Goal: Task Accomplishment & Management: Manage account settings

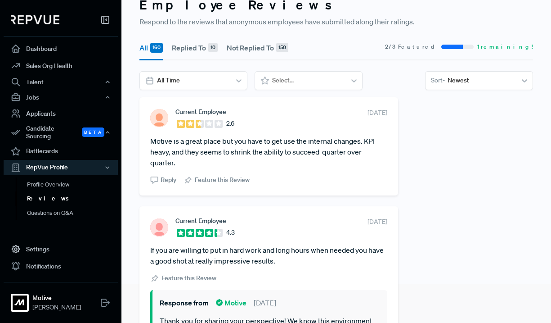
scroll to position [3, 0]
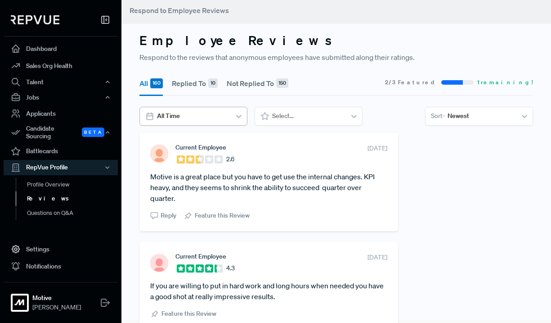
click at [204, 114] on div at bounding box center [192, 115] width 71 height 11
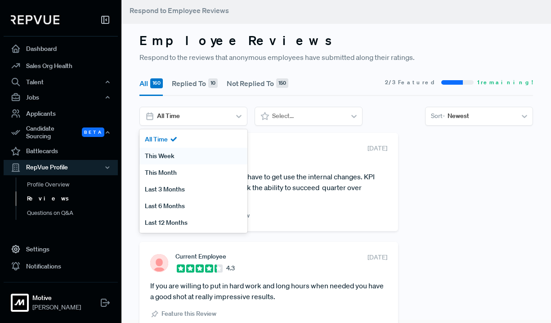
click at [191, 156] on div "This Week" at bounding box center [193, 156] width 108 height 17
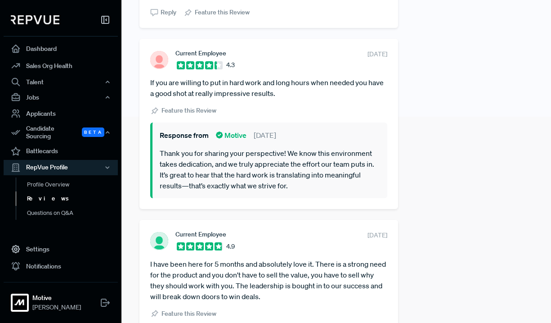
scroll to position [0, 0]
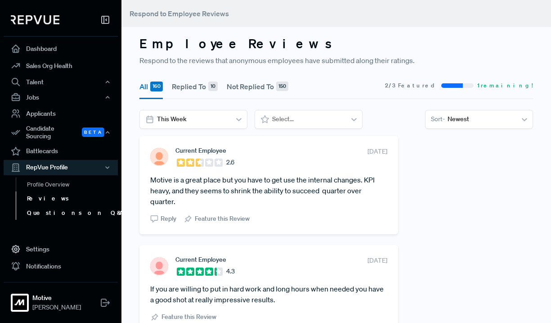
click at [58, 210] on link "Questions on Q&A" at bounding box center [73, 213] width 114 height 14
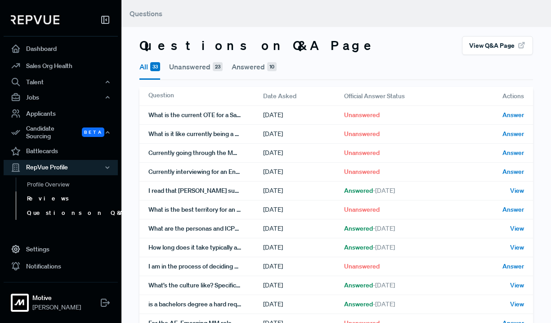
click at [47, 193] on link "Reviews" at bounding box center [73, 198] width 114 height 14
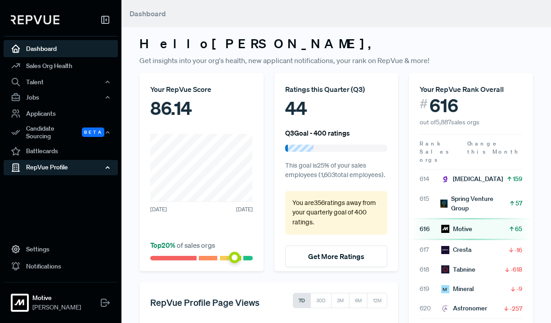
click at [98, 166] on div "RepVue Profile" at bounding box center [61, 167] width 114 height 15
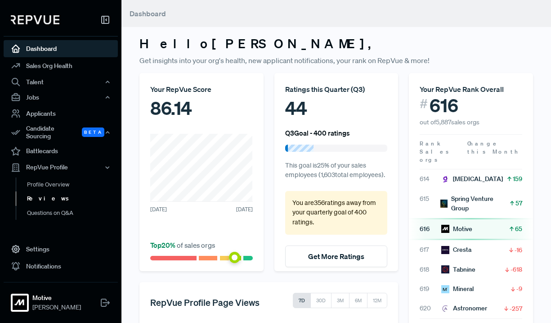
click at [44, 193] on link "Reviews" at bounding box center [73, 198] width 114 height 14
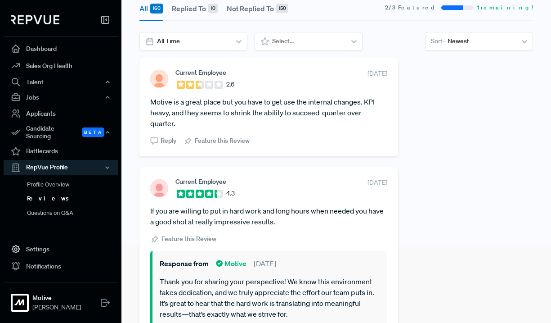
scroll to position [78, 0]
